Goal: Check status: Check status

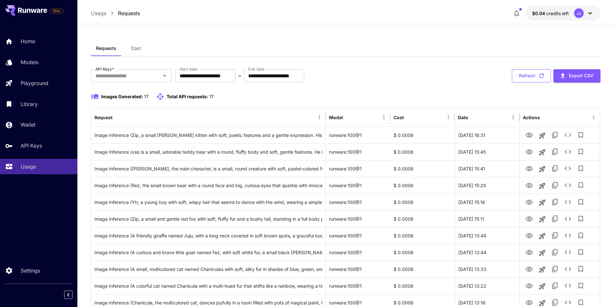
click at [533, 76] on button "Refresh" at bounding box center [530, 75] width 39 height 13
click at [530, 80] on button "Refresh" at bounding box center [530, 75] width 39 height 13
click at [540, 74] on icon "button" at bounding box center [541, 75] width 5 height 5
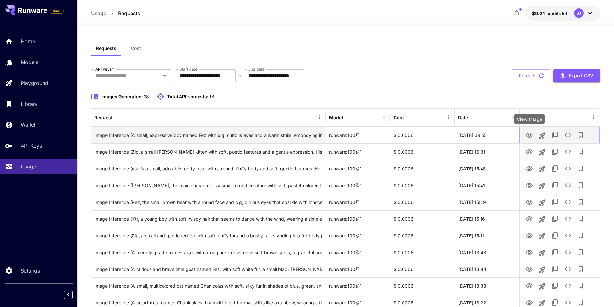
click at [529, 135] on icon "View Image" at bounding box center [529, 135] width 8 height 8
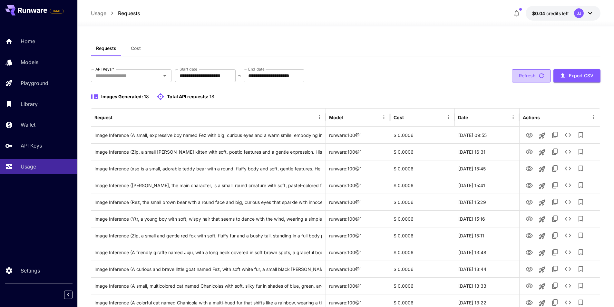
click at [525, 75] on button "Refresh" at bounding box center [530, 75] width 39 height 13
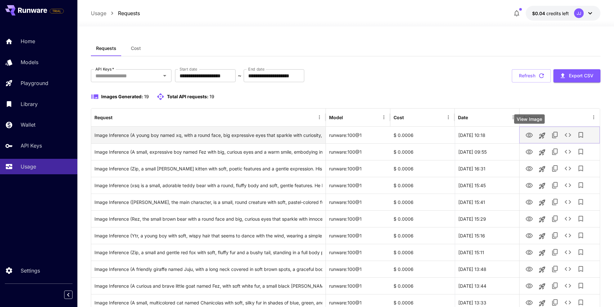
click at [529, 135] on icon "View Image" at bounding box center [529, 135] width 8 height 8
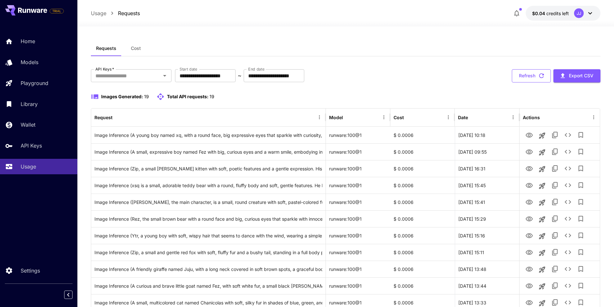
click at [531, 74] on button "Refresh" at bounding box center [530, 75] width 39 height 13
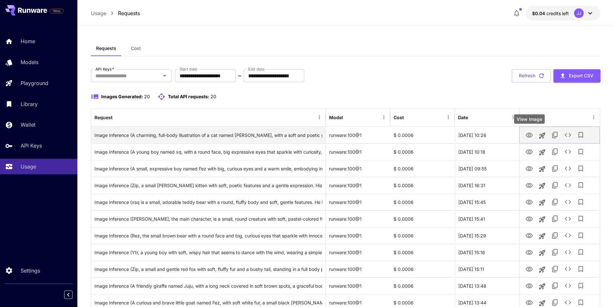
click at [530, 133] on icon "View Image" at bounding box center [529, 135] width 8 height 8
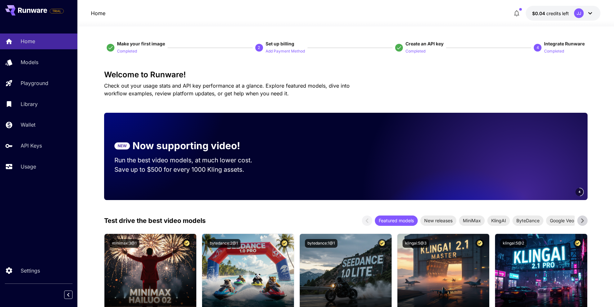
click at [35, 9] on icon at bounding box center [32, 10] width 29 height 5
click at [23, 7] on button at bounding box center [26, 10] width 42 height 10
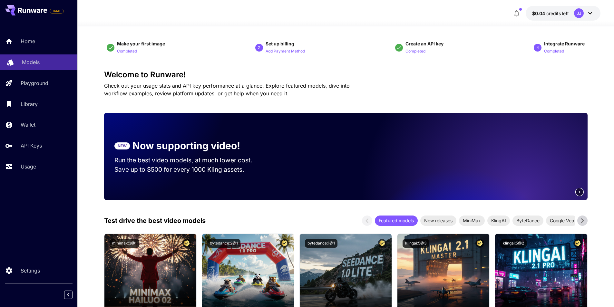
click at [15, 63] on link "Models" at bounding box center [38, 62] width 77 height 16
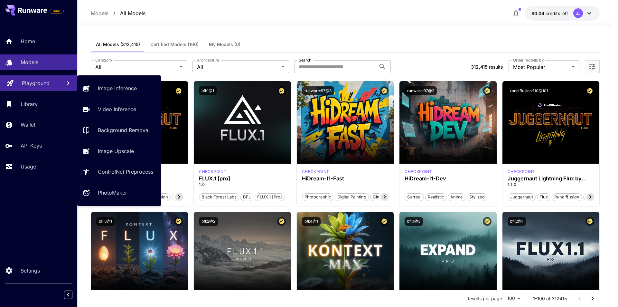
click at [32, 80] on p "Playground" at bounding box center [36, 83] width 28 height 8
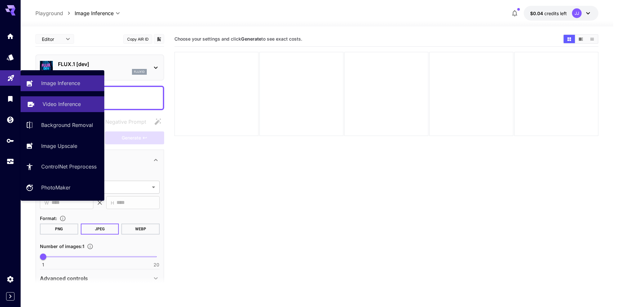
click at [34, 104] on icon at bounding box center [31, 102] width 6 height 5
type input "**********"
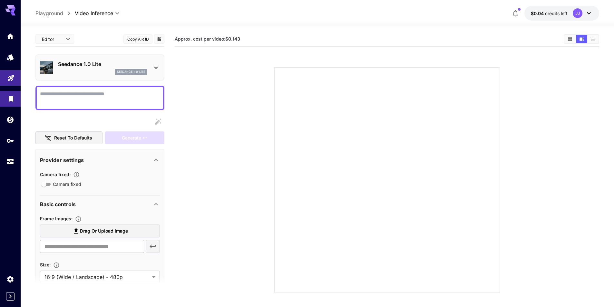
click at [7, 106] on link at bounding box center [10, 99] width 21 height 16
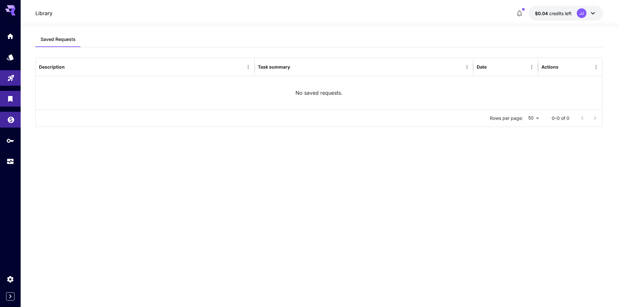
click at [5, 118] on link at bounding box center [10, 120] width 21 height 16
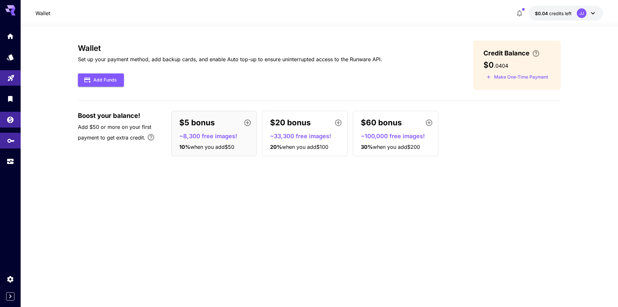
click at [7, 136] on link at bounding box center [10, 141] width 21 height 16
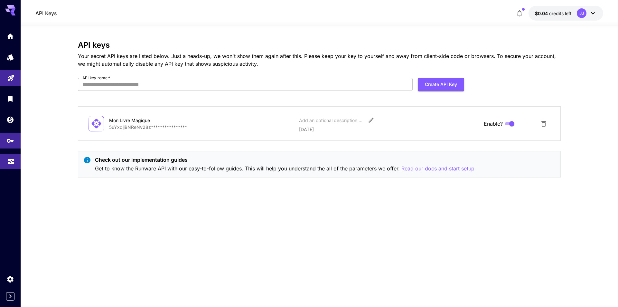
click at [8, 162] on icon "Usage" at bounding box center [11, 160] width 6 height 3
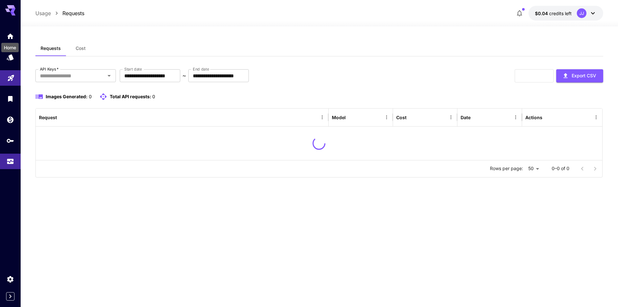
click at [12, 27] on div at bounding box center [10, 93] width 21 height 157
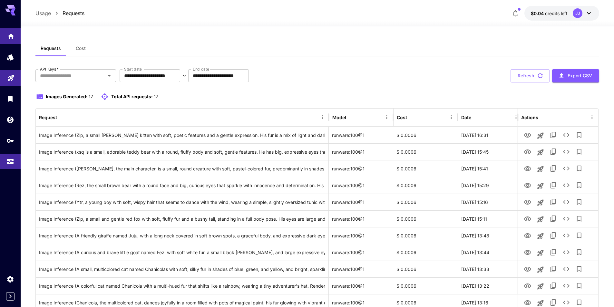
click at [9, 38] on icon "Home" at bounding box center [11, 35] width 8 height 8
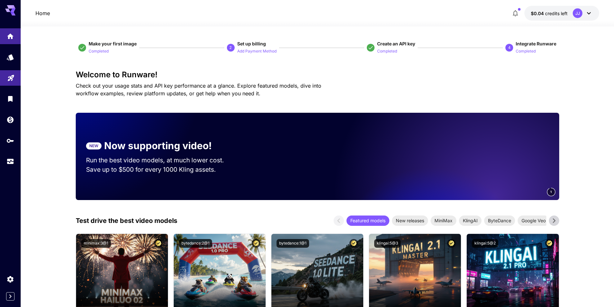
click at [10, 7] on icon at bounding box center [10, 8] width 10 height 7
click at [513, 12] on icon "button" at bounding box center [515, 13] width 8 height 8
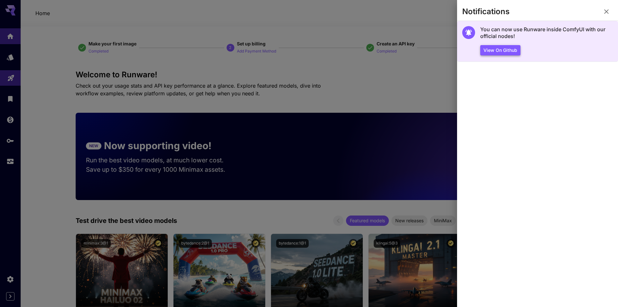
click at [500, 53] on button "View on Github" at bounding box center [501, 50] width 40 height 11
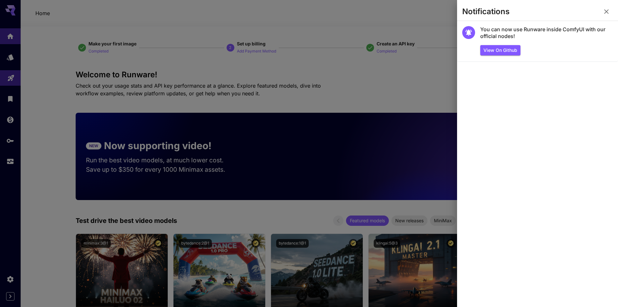
click at [607, 9] on icon "button" at bounding box center [607, 12] width 8 height 8
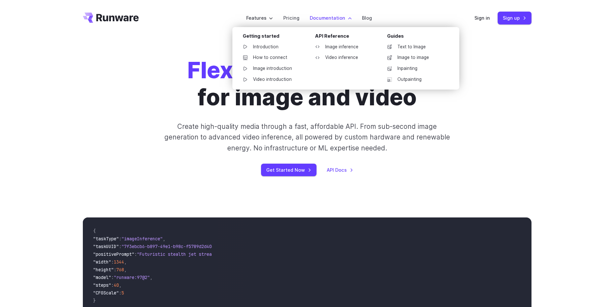
click at [312, 18] on label "Documentation" at bounding box center [331, 17] width 42 height 7
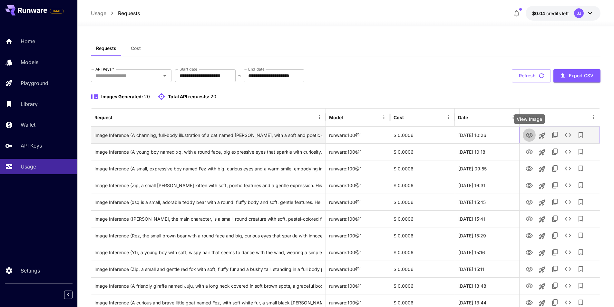
click at [529, 133] on icon "View Image" at bounding box center [528, 135] width 7 height 5
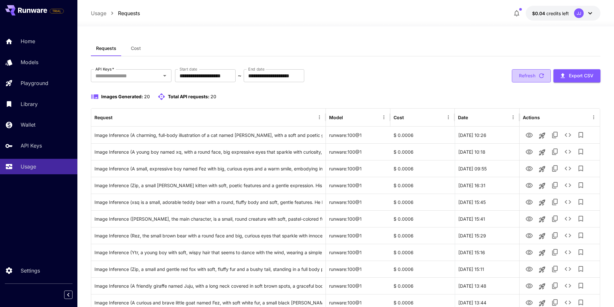
click at [529, 76] on button "Refresh" at bounding box center [530, 75] width 39 height 13
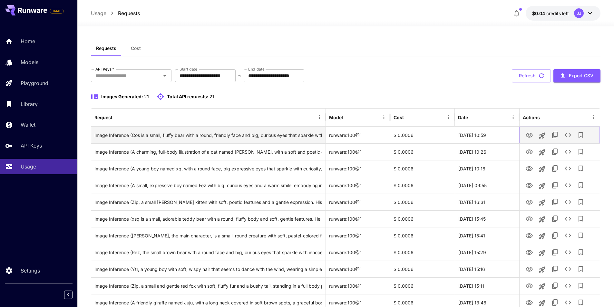
click at [531, 132] on icon "View Image" at bounding box center [529, 135] width 8 height 8
